Goal: Communication & Community: Answer question/provide support

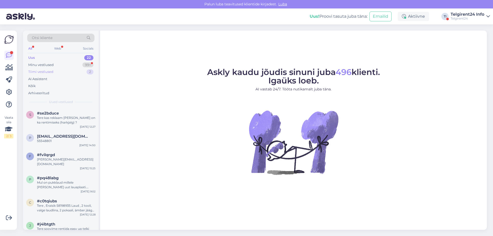
click at [60, 71] on div "Tiimi vestlused 2" at bounding box center [60, 71] width 67 height 7
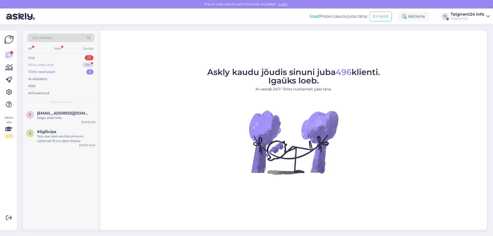
click at [65, 61] on div "Minu vestlused 99+" at bounding box center [60, 64] width 67 height 7
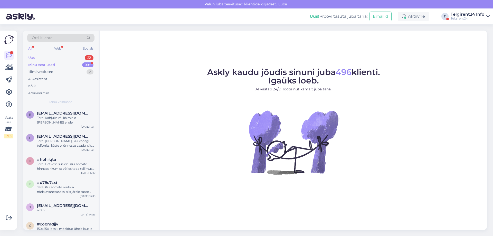
click at [67, 58] on div "Uus 22" at bounding box center [60, 57] width 67 height 7
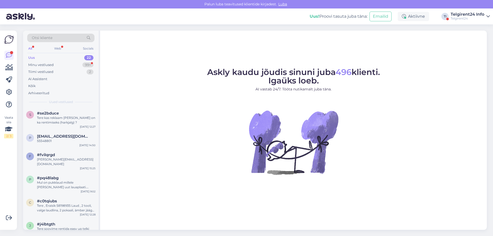
click at [463, 19] on div "Telgirent24" at bounding box center [468, 18] width 34 height 4
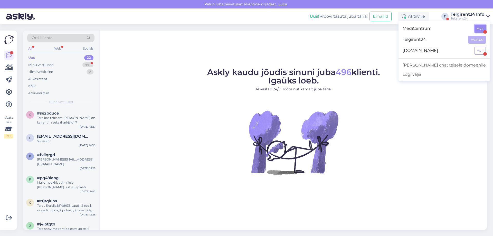
click at [479, 29] on button "Ava" at bounding box center [480, 29] width 11 height 8
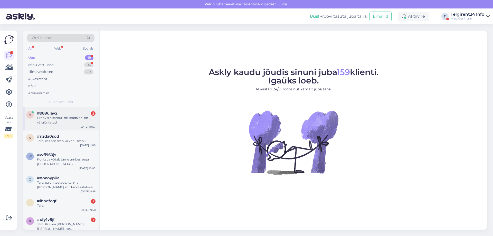
click at [67, 123] on div "Proovisin samuti helistada, tel on väljalülitatud" at bounding box center [66, 120] width 59 height 9
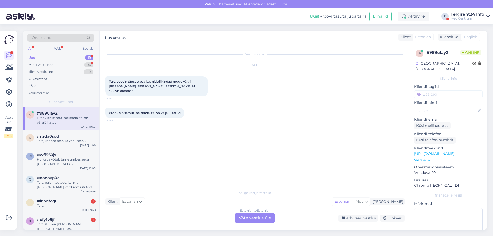
click at [253, 214] on div "Estonian to Estonian Võta vestlus üle" at bounding box center [255, 217] width 41 height 9
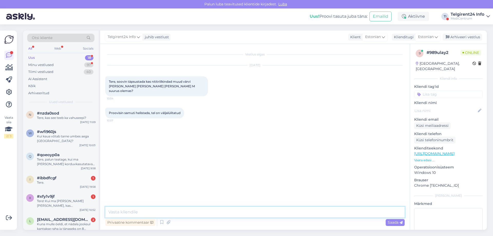
click at [253, 214] on textarea at bounding box center [254, 212] width 299 height 11
drag, startPoint x: 153, startPoint y: 82, endPoint x: 174, endPoint y: 83, distance: 21.3
click at [174, 83] on span "Tere, soovin täpsustada kas nititriilkindad muud värvi [PERSON_NAME] [PERSON_NA…" at bounding box center [152, 86] width 87 height 13
copy span "nititriilkindad"
click at [175, 212] on textarea "Tere! M suuruses" at bounding box center [254, 212] width 299 height 11
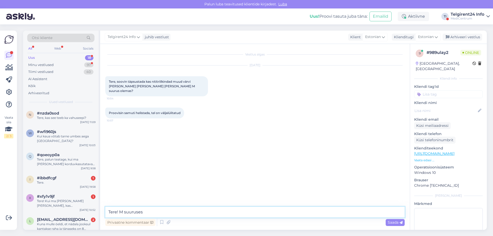
paste textarea "nititriilkindad"
click at [304, 212] on textarea "Tere! M suuruses nititriilkindaid on valikus [PERSON_NAME] roosade veel lillad,…" at bounding box center [254, 212] width 299 height 11
click at [321, 209] on textarea "Tere! M suuruses nititriilkindaid on valikus [PERSON_NAME] roosade veel lillad,…" at bounding box center [254, 212] width 299 height 11
type textarea "Tere! M suuruses nititriilkindaid on valikus [PERSON_NAME] roosade veel lillad,…"
click at [398, 223] on span "Saada" at bounding box center [395, 222] width 15 height 5
